Goal: Task Accomplishment & Management: Manage account settings

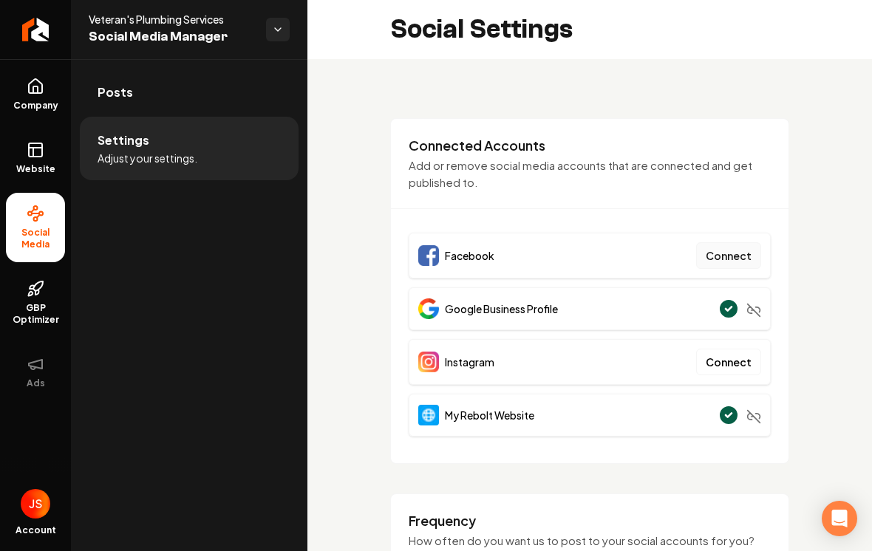
click at [714, 265] on button "Connect" at bounding box center [728, 255] width 65 height 27
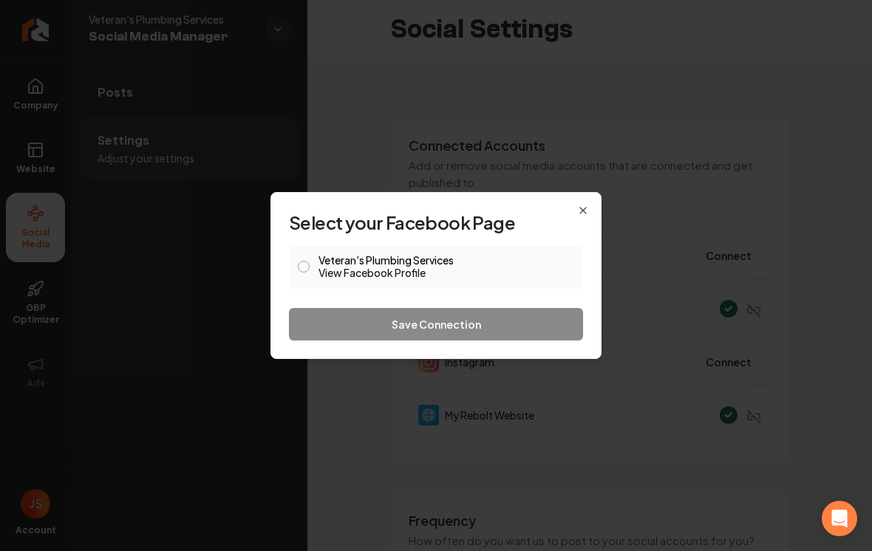
click at [368, 272] on link "View Facebook Profile" at bounding box center [446, 272] width 256 height 15
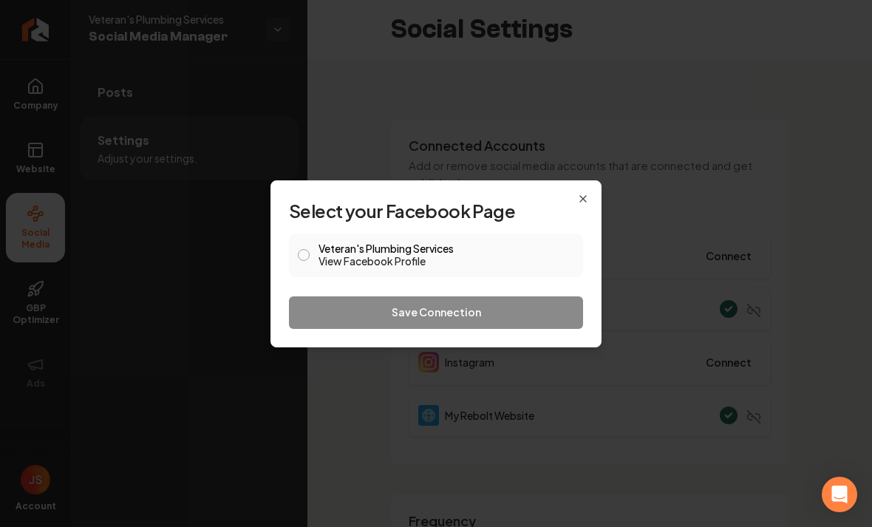
click at [302, 256] on button "Veteran's Plumbing Services View Facebook Profile" at bounding box center [304, 255] width 12 height 12
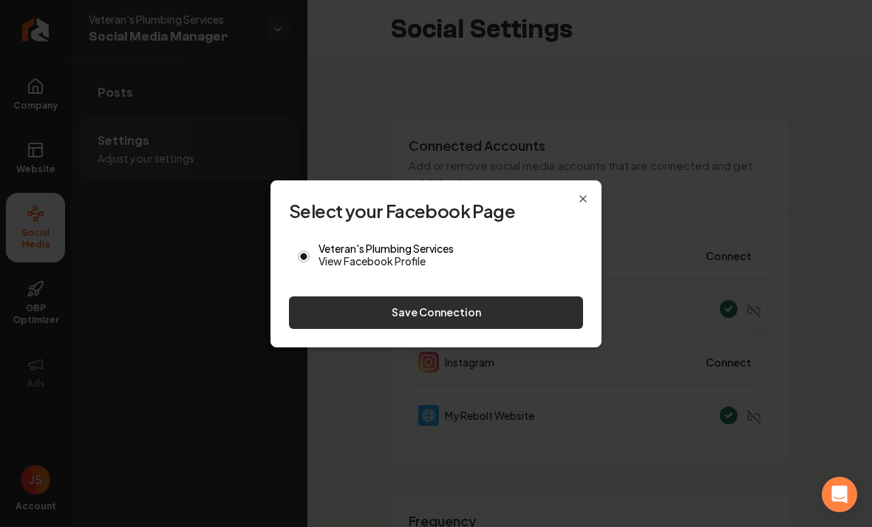
click at [350, 315] on button "Save Connection" at bounding box center [436, 312] width 294 height 33
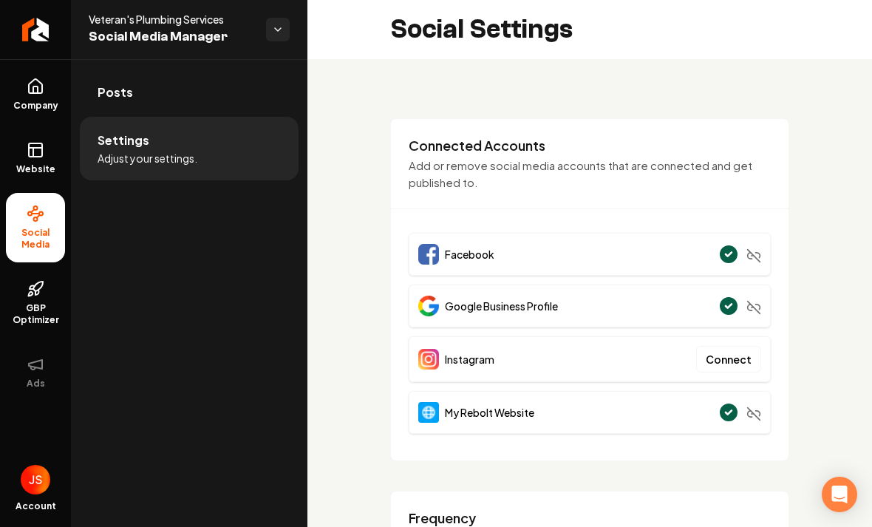
click at [726, 366] on button "Connect" at bounding box center [728, 359] width 65 height 27
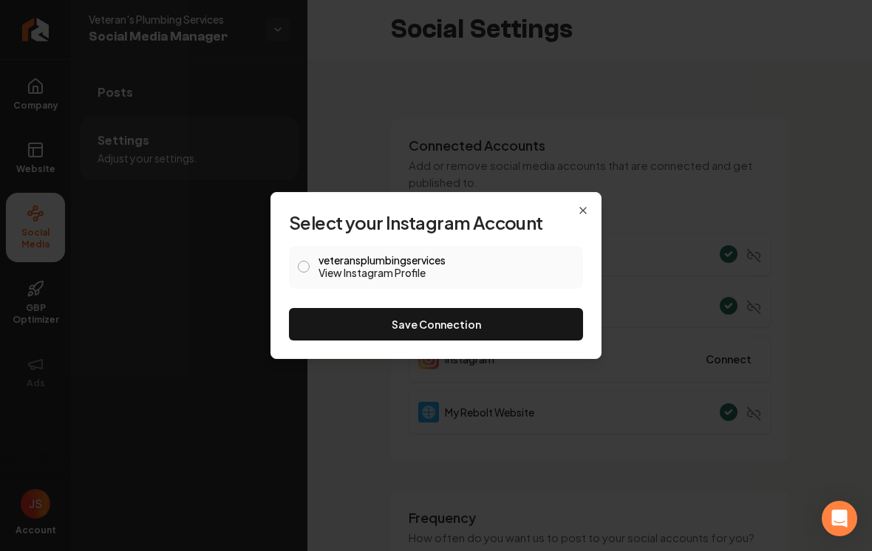
click at [299, 270] on button "veteransplumbingservices View Instagram Profile" at bounding box center [304, 267] width 12 height 12
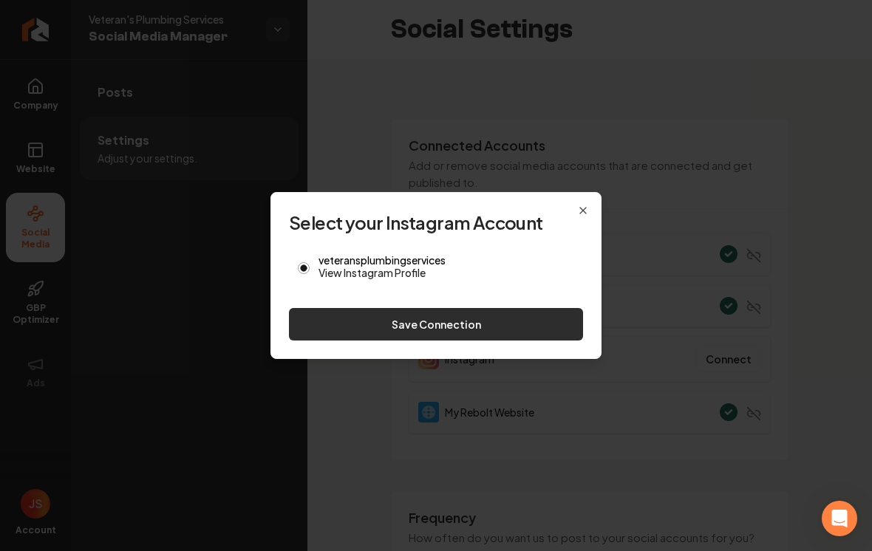
click at [340, 335] on button "Save Connection" at bounding box center [436, 324] width 294 height 33
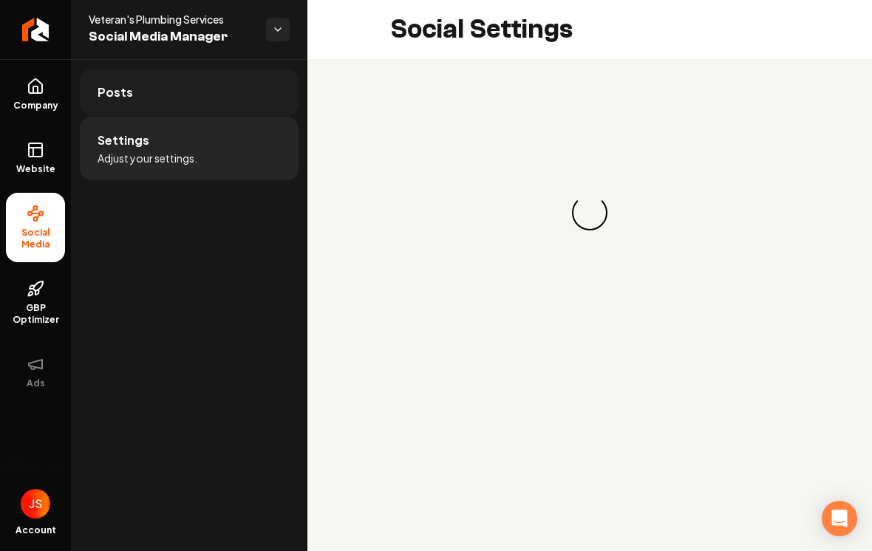
click at [205, 83] on link "Posts" at bounding box center [189, 92] width 219 height 47
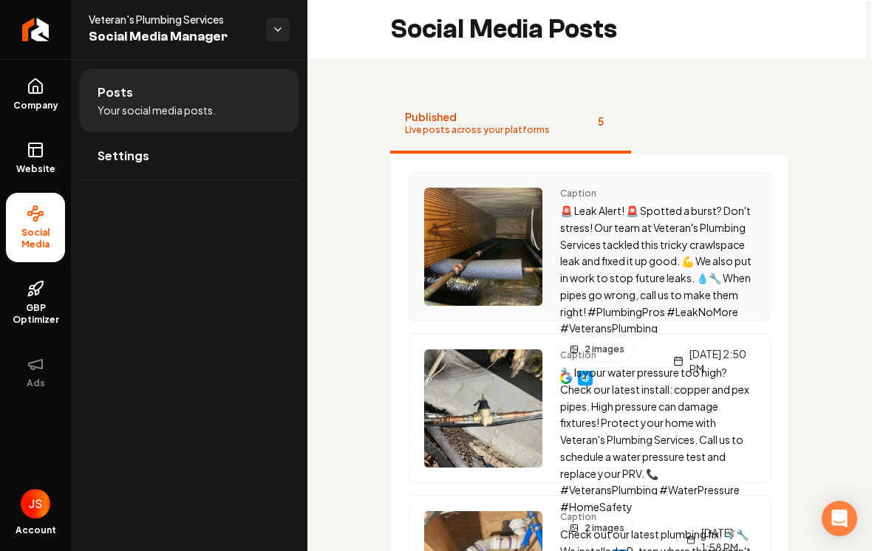
click at [614, 261] on p "🚨 Leak Alert! 🚨 Spotted a burst? Don't stress! Our team at Veteran's Plumbing S…" at bounding box center [657, 269] width 195 height 134
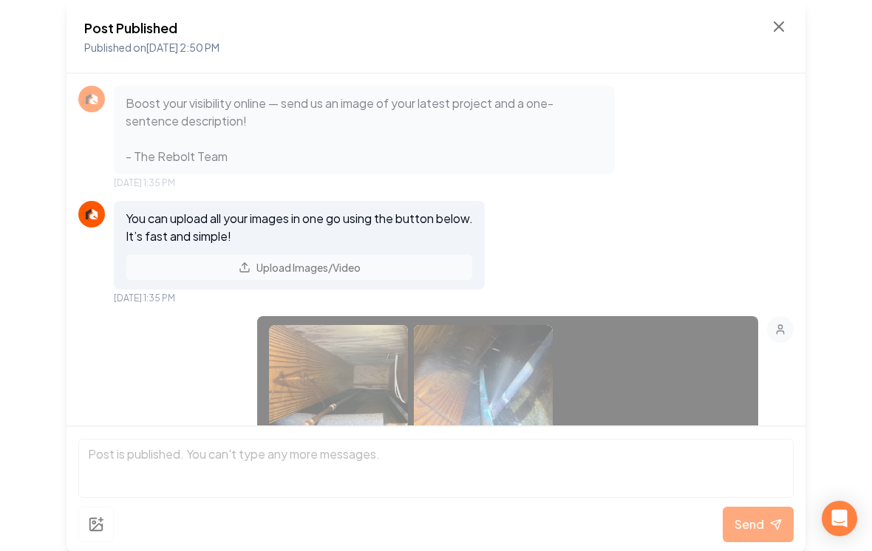
click at [137, 31] on h2 "Post Published" at bounding box center [151, 28] width 135 height 21
click at [783, 27] on icon at bounding box center [779, 27] width 18 height 18
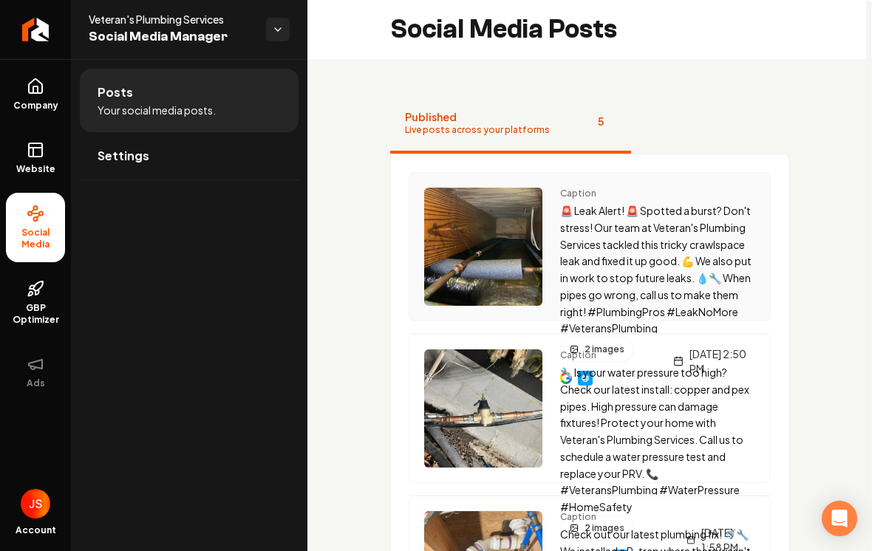
click at [546, 209] on div "Caption 🚨 Leak Alert! 🚨 Spotted a burst? Don't stress! Our team at Veteran's Pl…" at bounding box center [589, 246] width 362 height 149
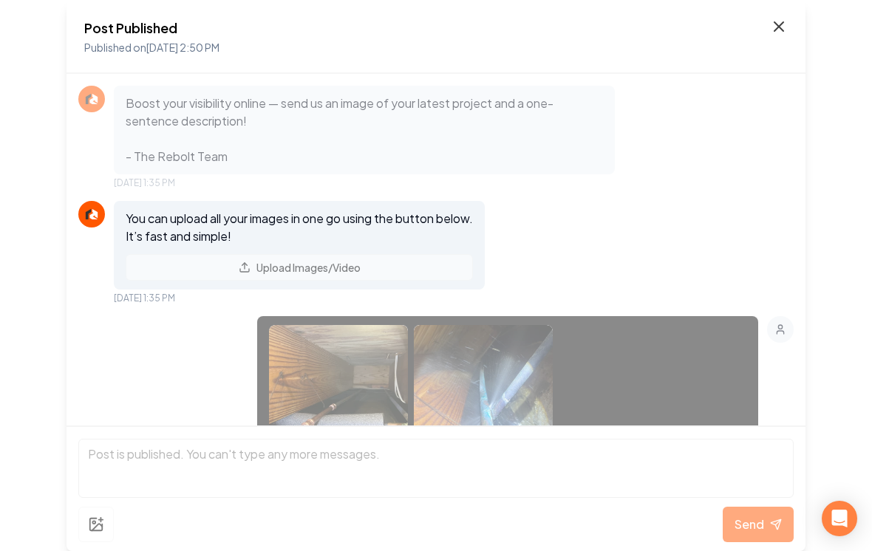
click at [781, 27] on icon at bounding box center [779, 27] width 18 height 18
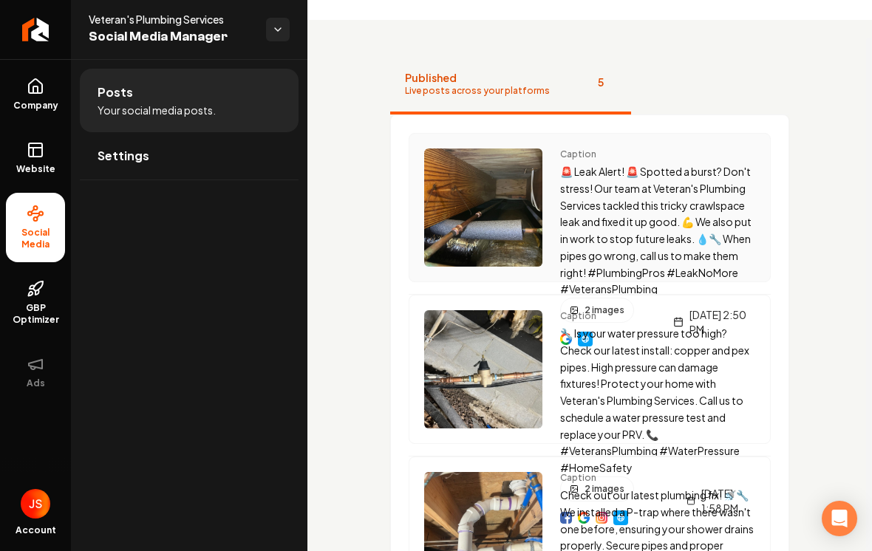
scroll to position [38, 0]
